Goal: Task Accomplishment & Management: Complete application form

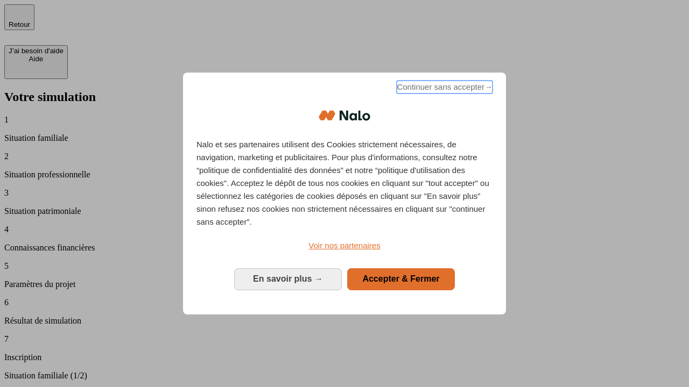
click at [443, 89] on span "Continuer sans accepter →" at bounding box center [445, 87] width 96 height 13
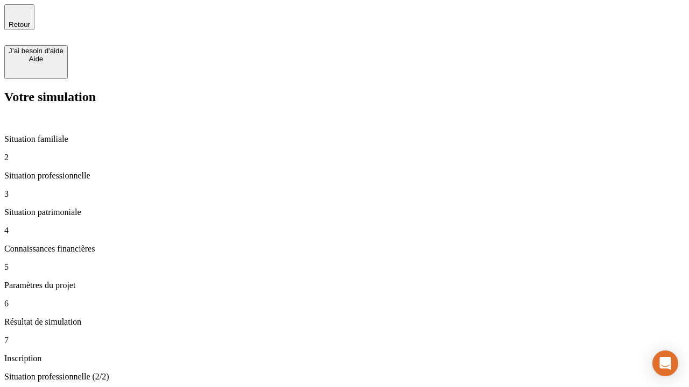
type input "30 000"
type input "1 000"
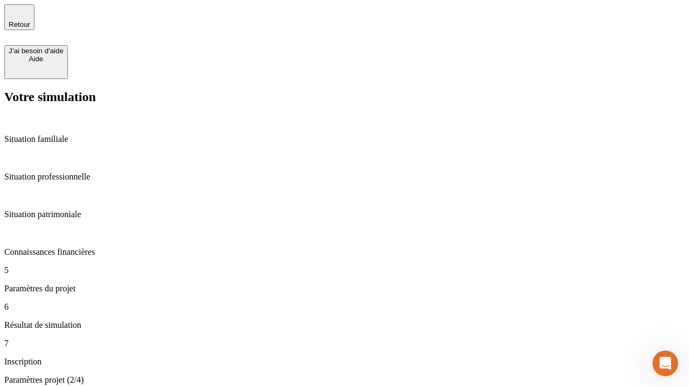
type input "65"
type input "5 000"
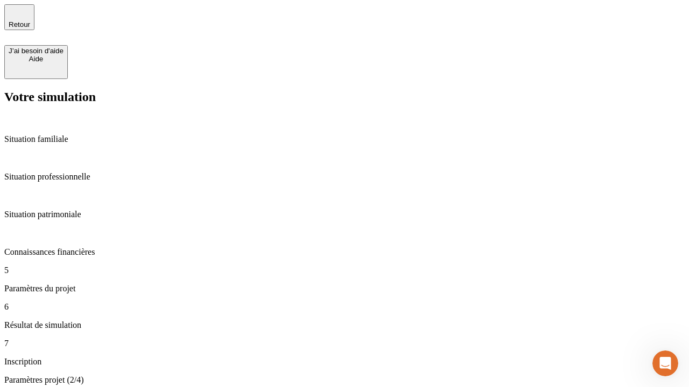
type input "640"
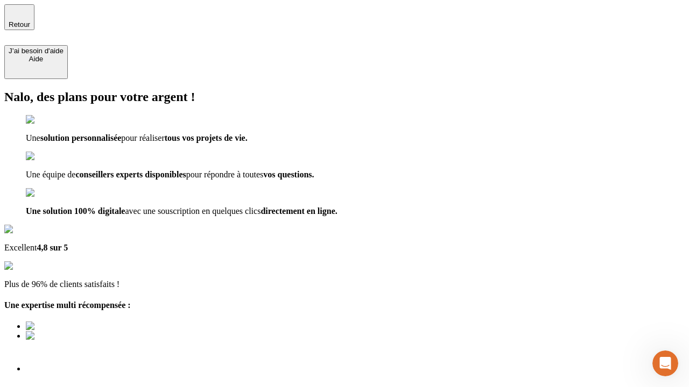
type input "[EMAIL_ADDRESS][DOMAIN_NAME]"
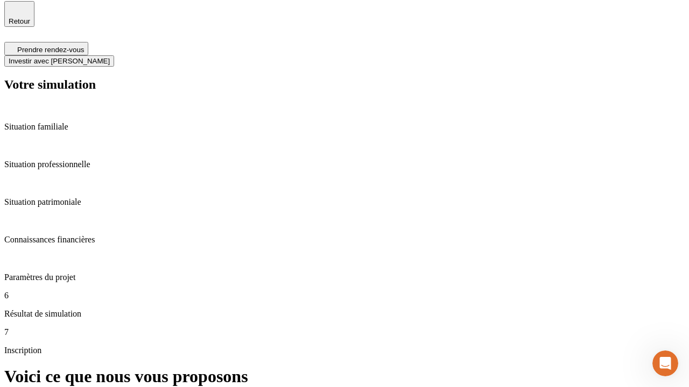
click at [110, 57] on span "Investir avec [PERSON_NAME]" at bounding box center [59, 61] width 101 height 8
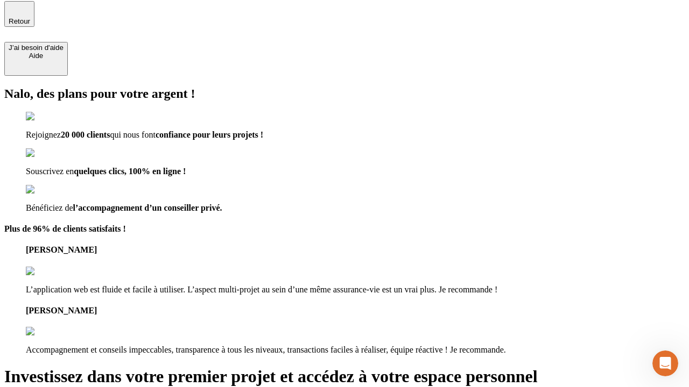
scroll to position [2, 0]
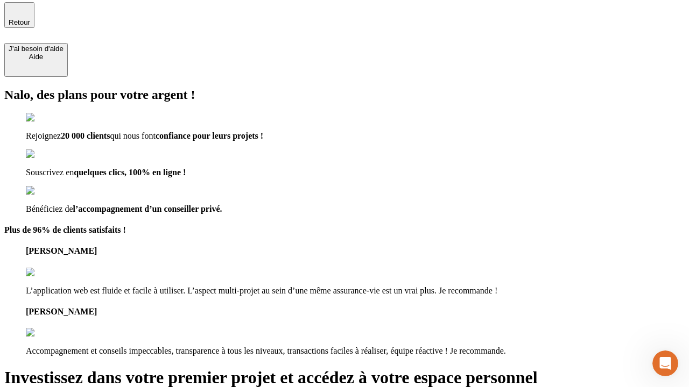
type input "[PERSON_NAME][EMAIL_ADDRESS][DOMAIN_NAME]"
